Goal: Check status

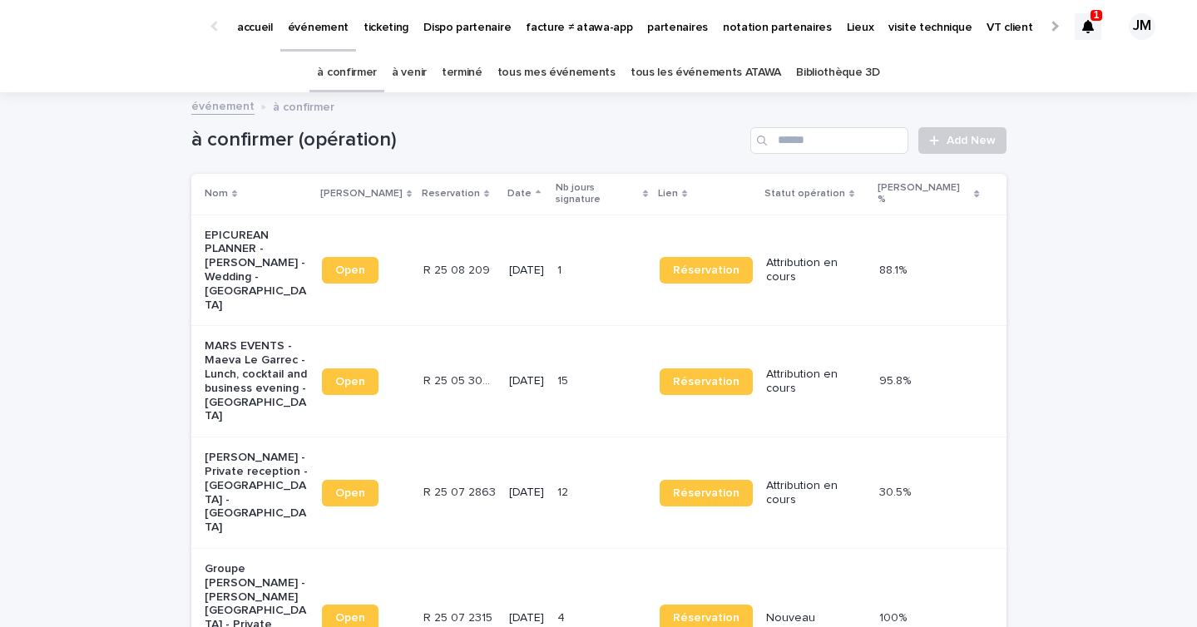
click at [1078, 29] on div at bounding box center [1088, 26] width 27 height 27
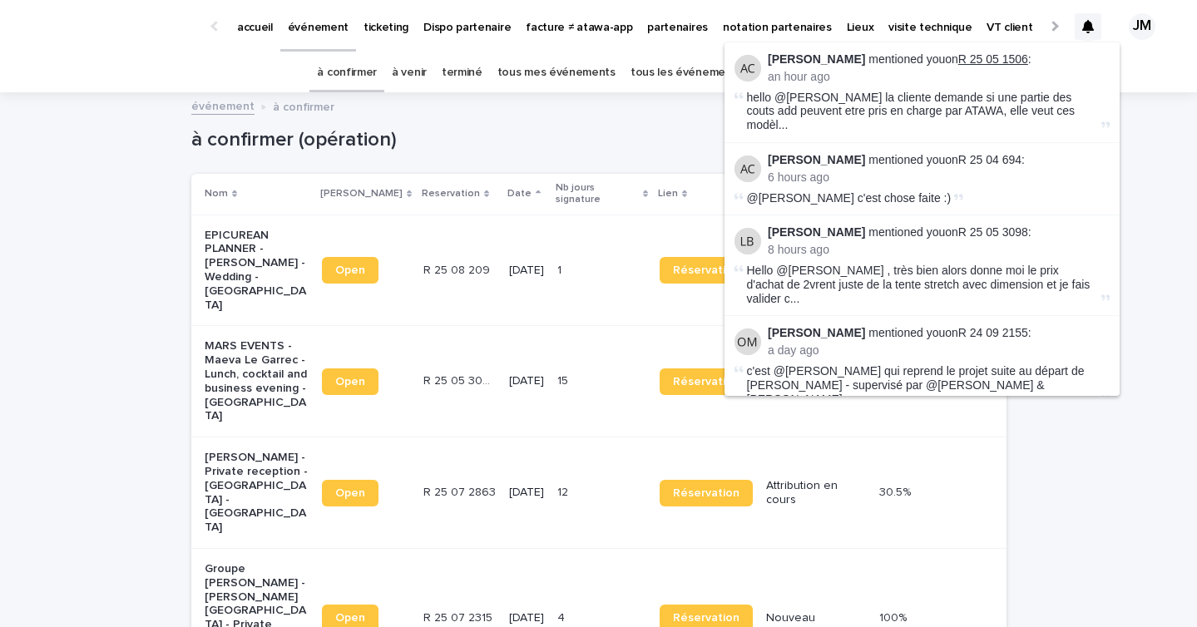
click at [989, 61] on link "R 25 05 1506" at bounding box center [993, 58] width 70 height 13
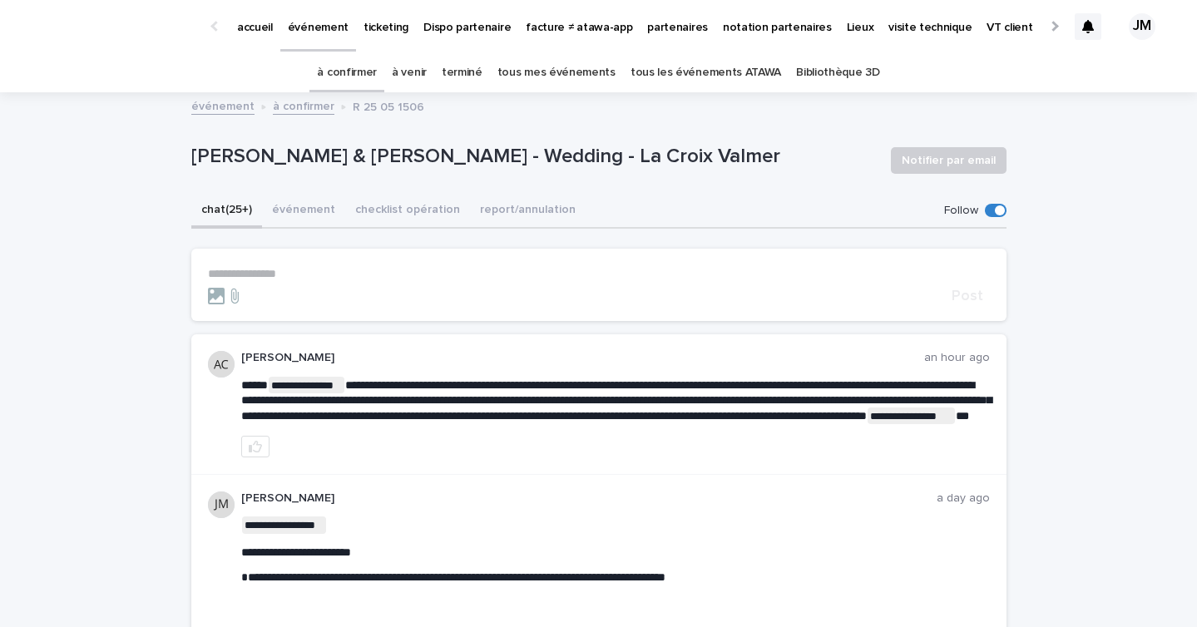
click at [345, 66] on link "à confirmer" at bounding box center [347, 72] width 60 height 39
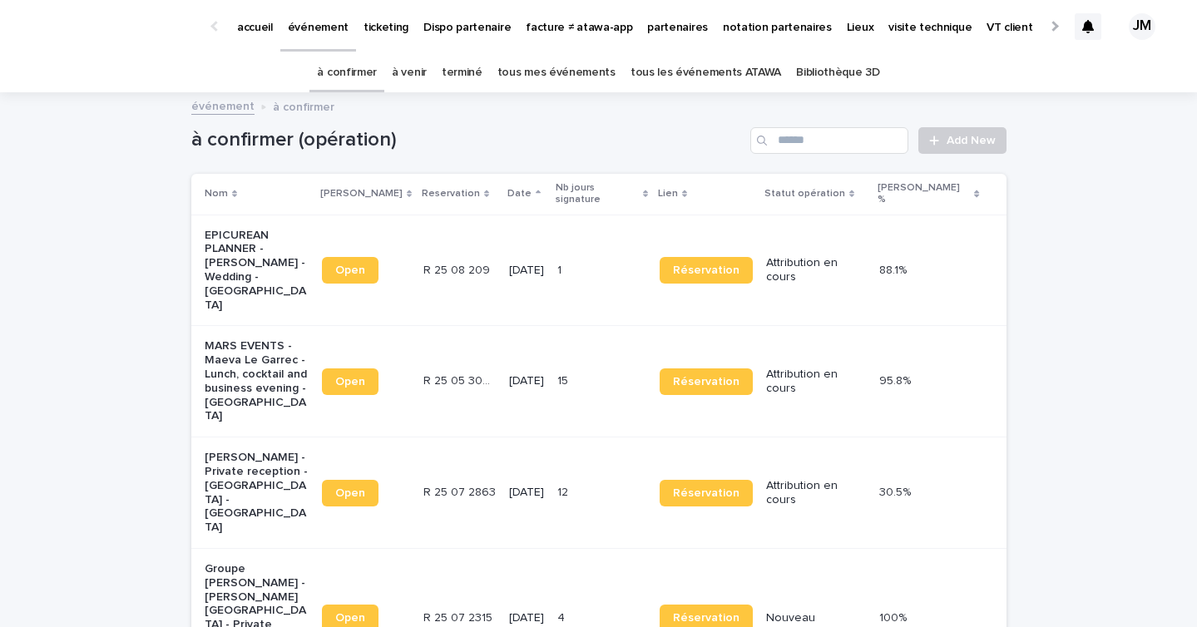
click at [526, 437] on td "[DATE]" at bounding box center [526, 492] width 48 height 111
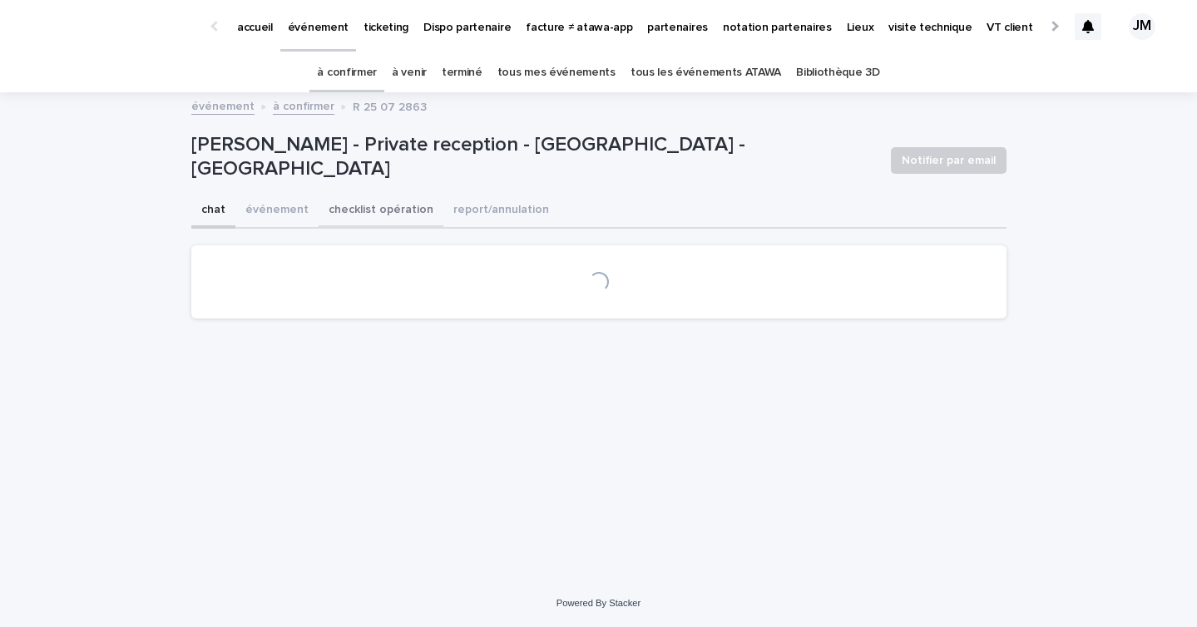
click at [393, 226] on button "checklist opération" at bounding box center [381, 211] width 125 height 35
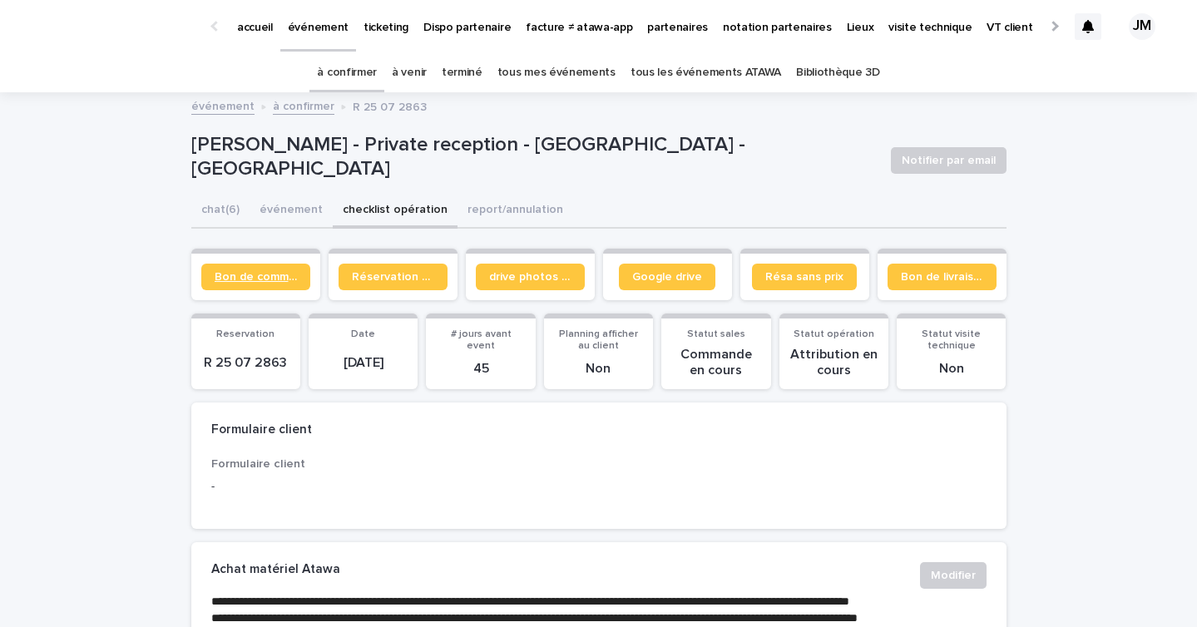
click at [276, 271] on span "Bon de commande" at bounding box center [256, 277] width 82 height 12
click at [355, 65] on link "à confirmer" at bounding box center [347, 72] width 60 height 39
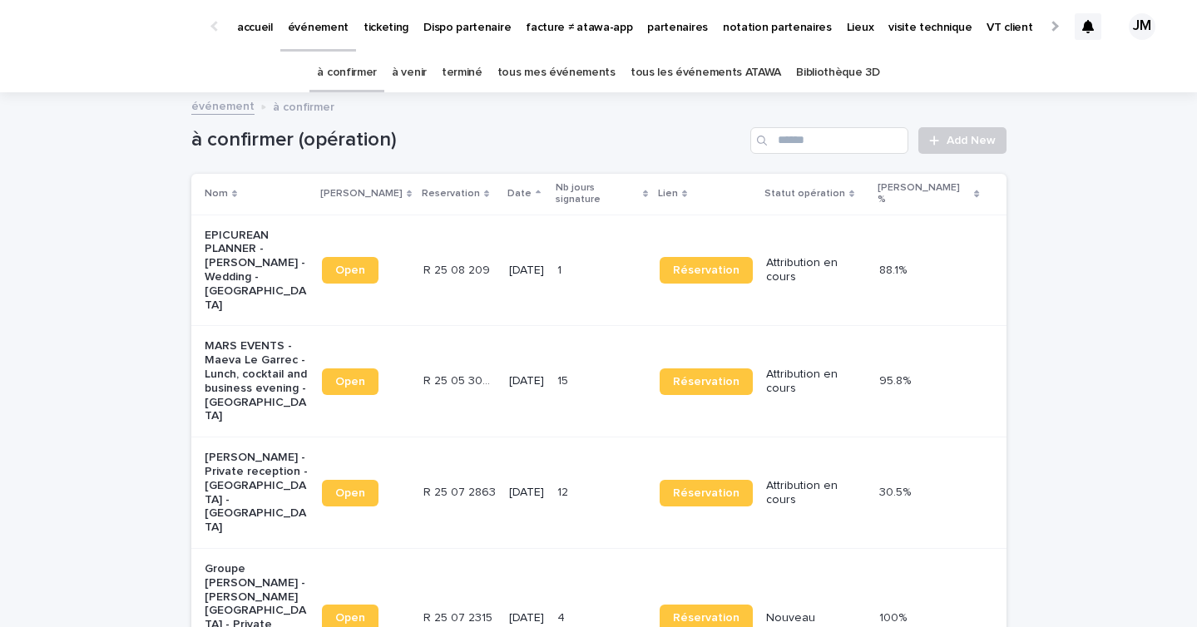
click at [575, 437] on td "12 12" at bounding box center [602, 492] width 102 height 111
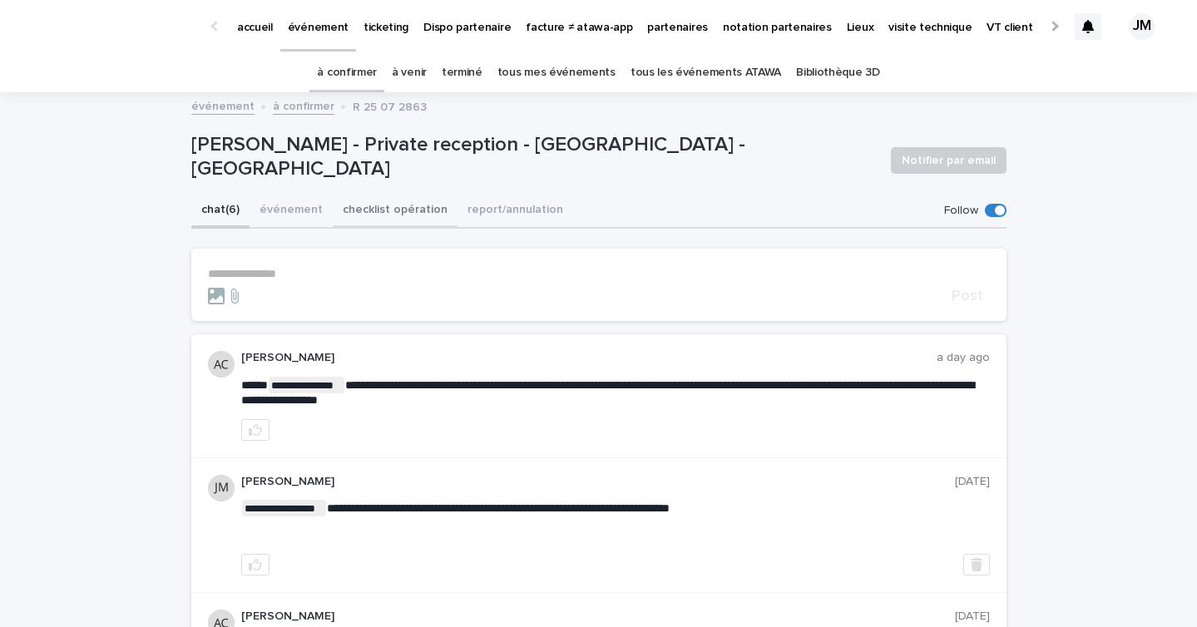
click at [411, 206] on button "checklist opération" at bounding box center [395, 211] width 125 height 35
